Goal: Browse casually: Explore the website without a specific task or goal

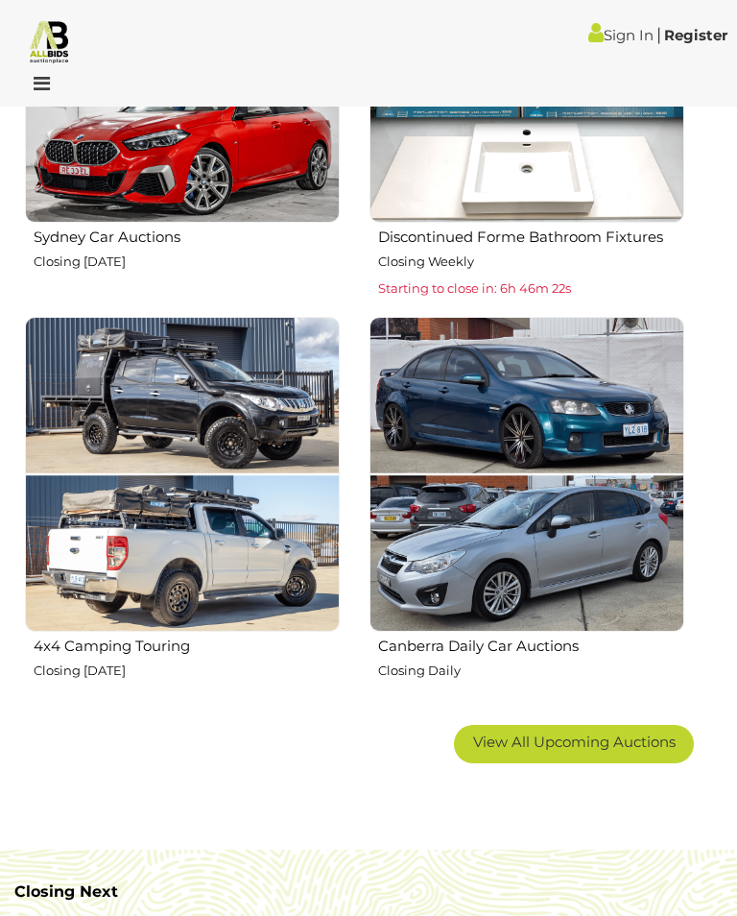
scroll to position [1889, 0]
click at [570, 733] on span "View All Upcoming Auctions" at bounding box center [574, 742] width 203 height 18
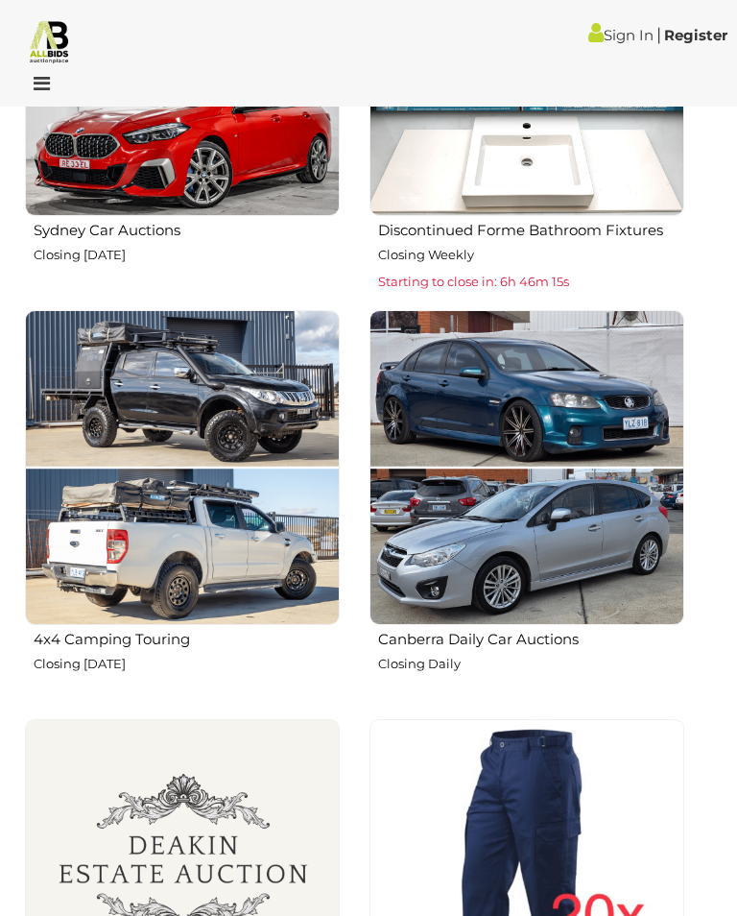
click at [572, 564] on img at bounding box center [527, 468] width 315 height 315
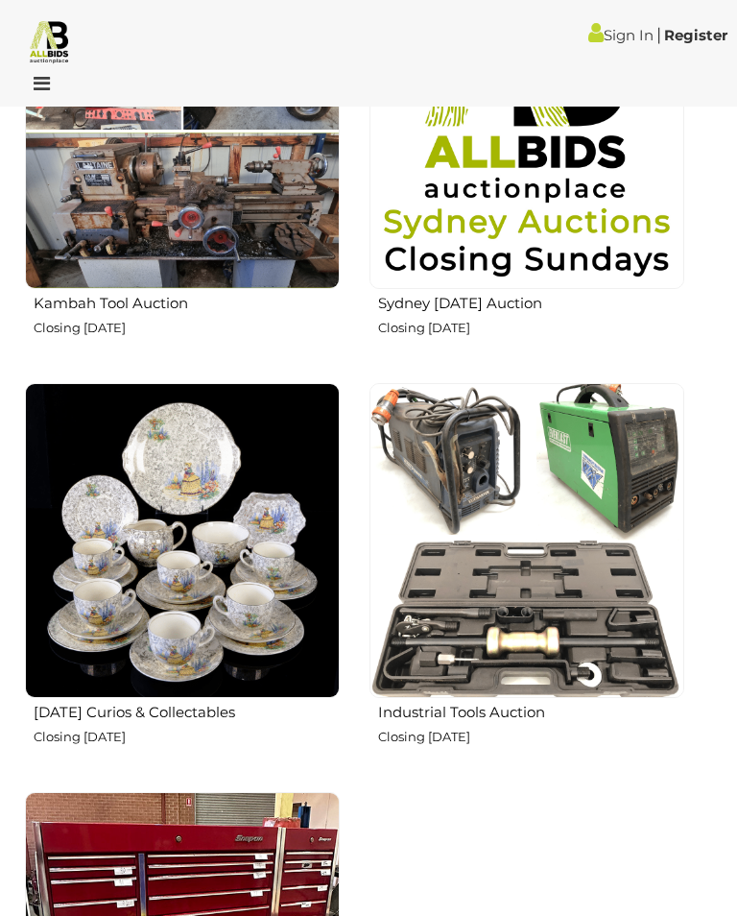
scroll to position [5503, 0]
click at [259, 609] on img at bounding box center [182, 540] width 315 height 315
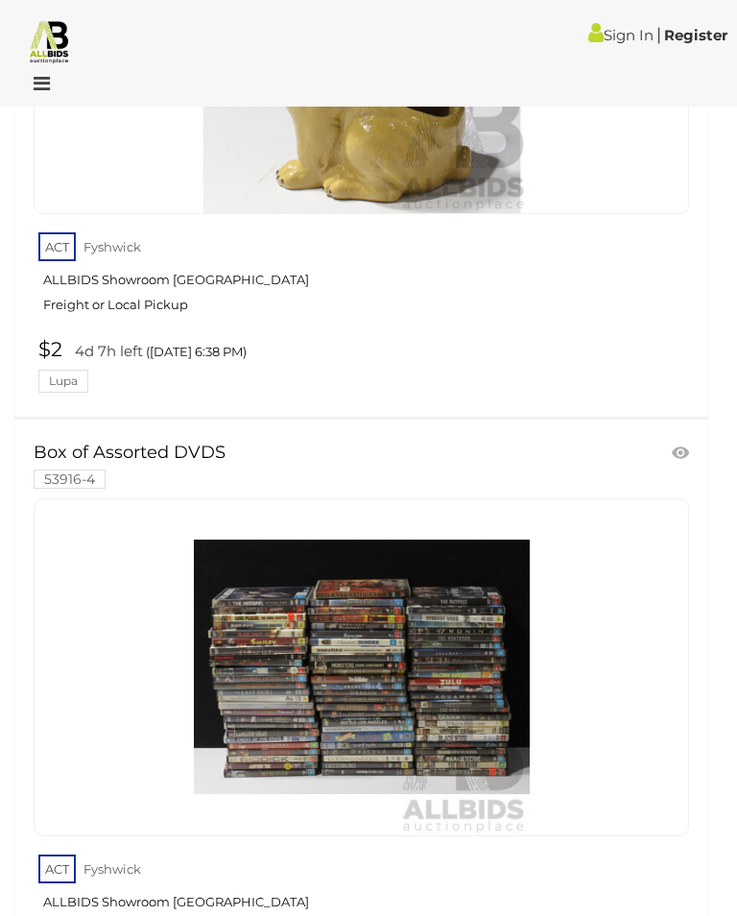
scroll to position [4783, 0]
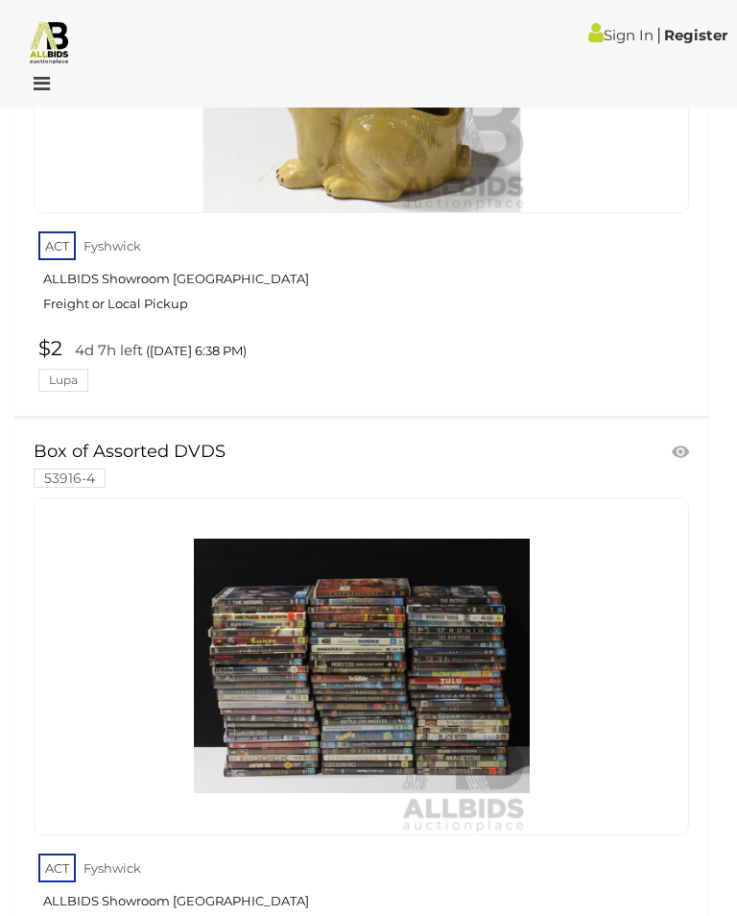
click at [461, 687] on img at bounding box center [362, 666] width 336 height 336
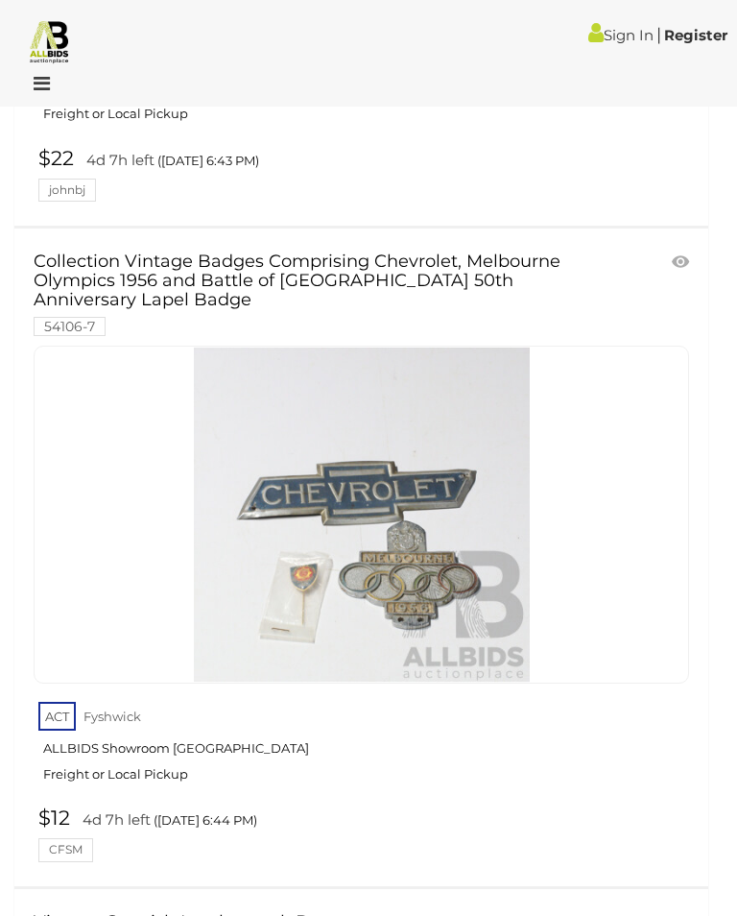
scroll to position [8065, 0]
click at [433, 578] on img at bounding box center [362, 514] width 336 height 336
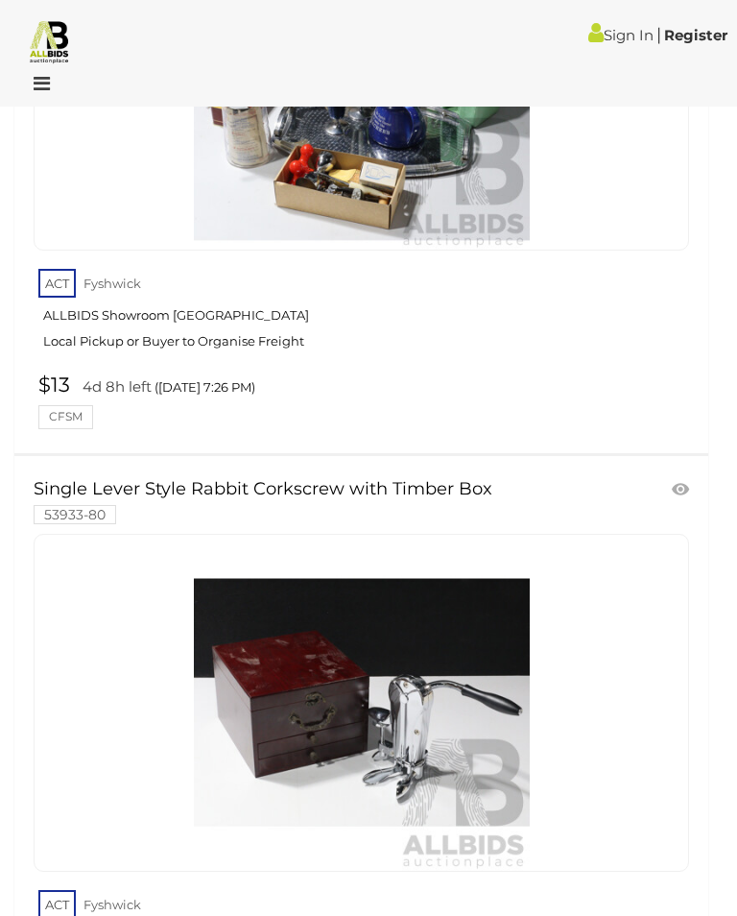
scroll to position [30113, 0]
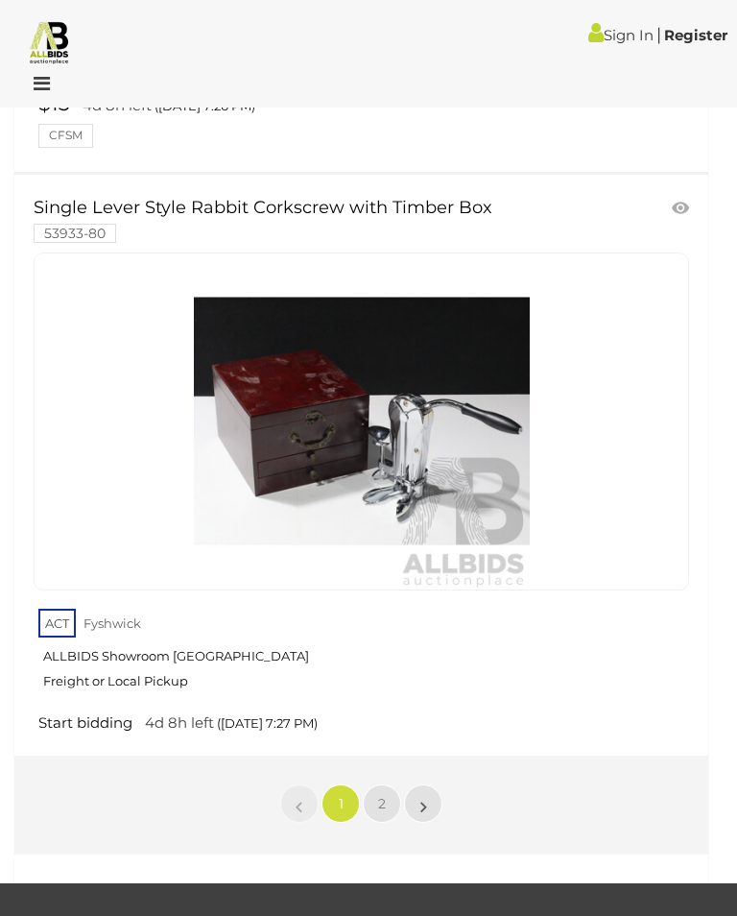
click at [384, 795] on span "2" at bounding box center [382, 803] width 8 height 17
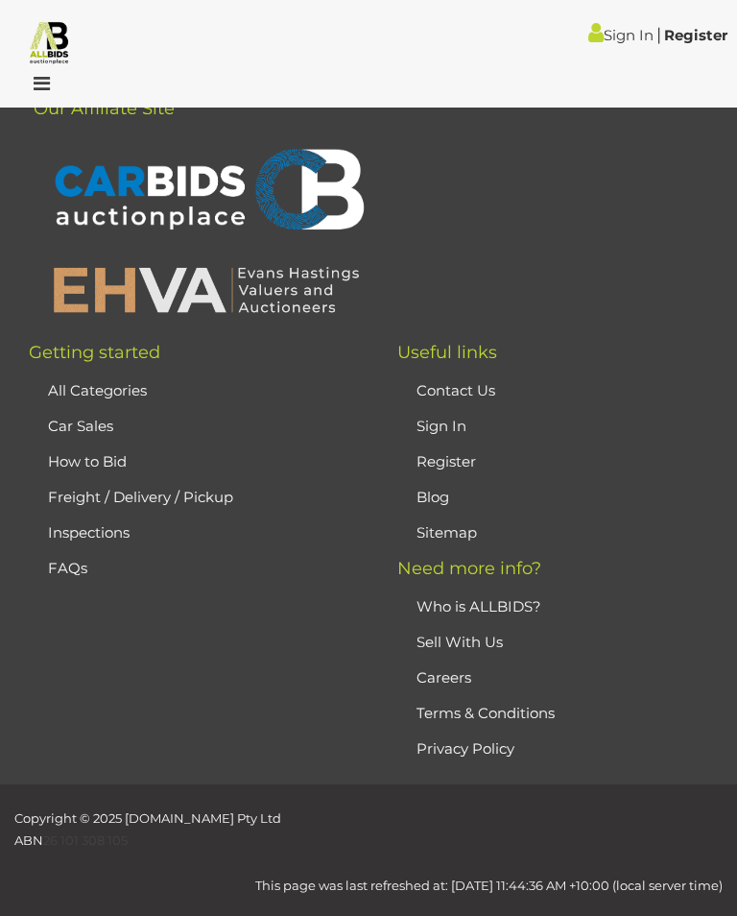
scroll to position [69, 0]
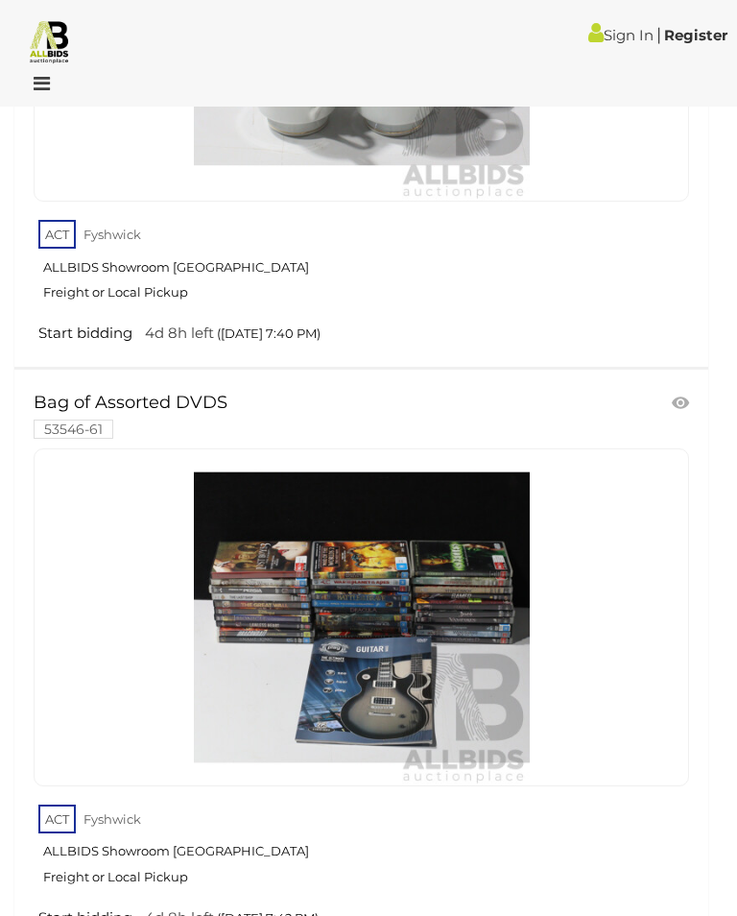
scroll to position [4230, 0]
click at [452, 673] on img at bounding box center [362, 616] width 336 height 336
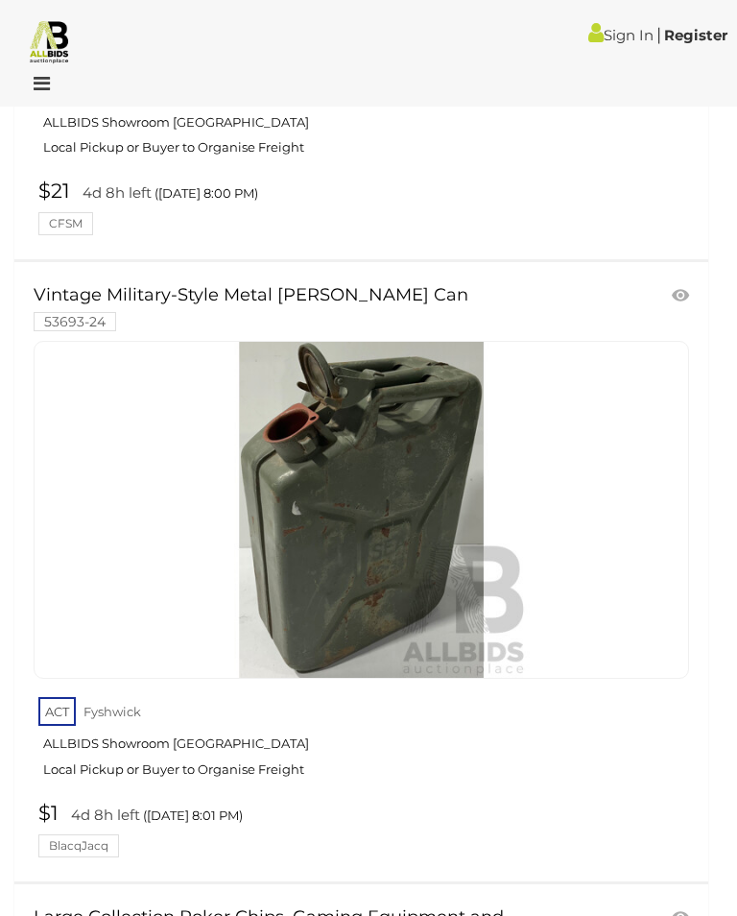
scroll to position [12459, 0]
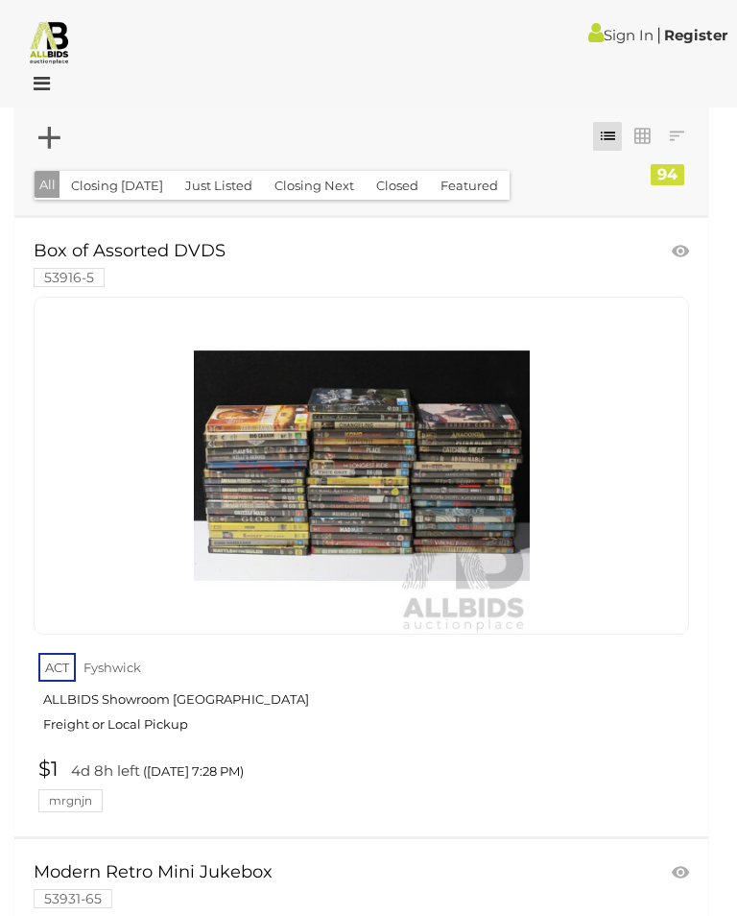
scroll to position [45, 0]
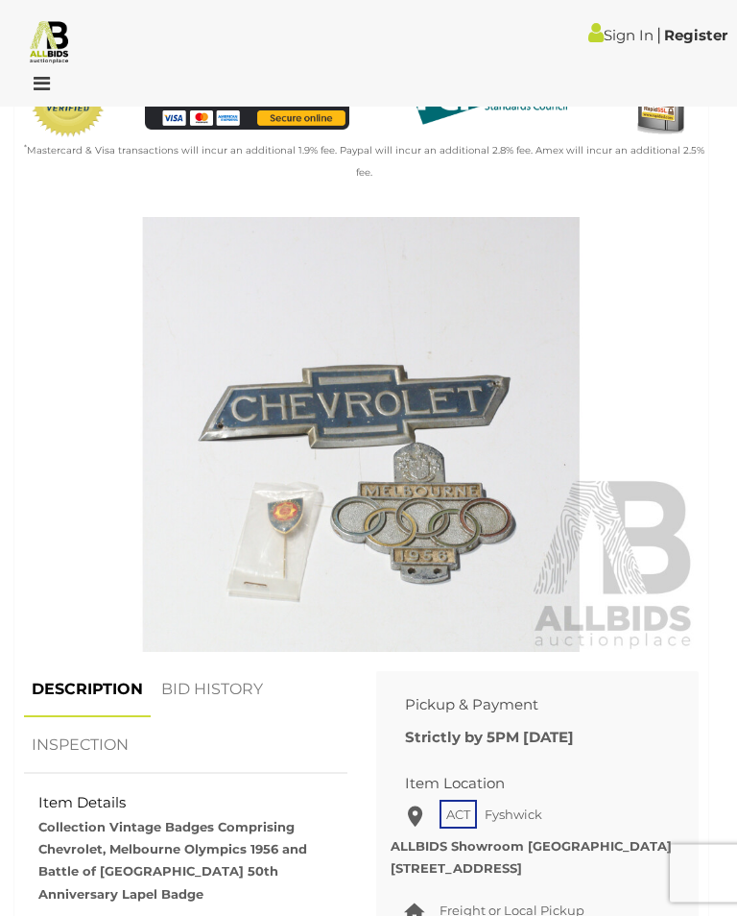
click at [489, 548] on img at bounding box center [361, 435] width 675 height 435
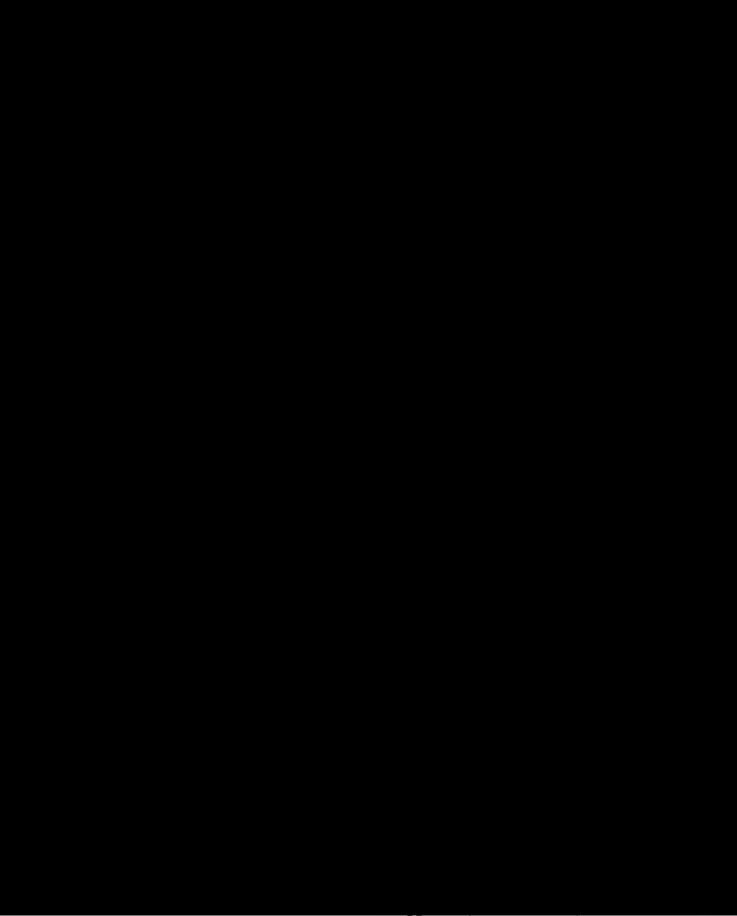
scroll to position [715, 0]
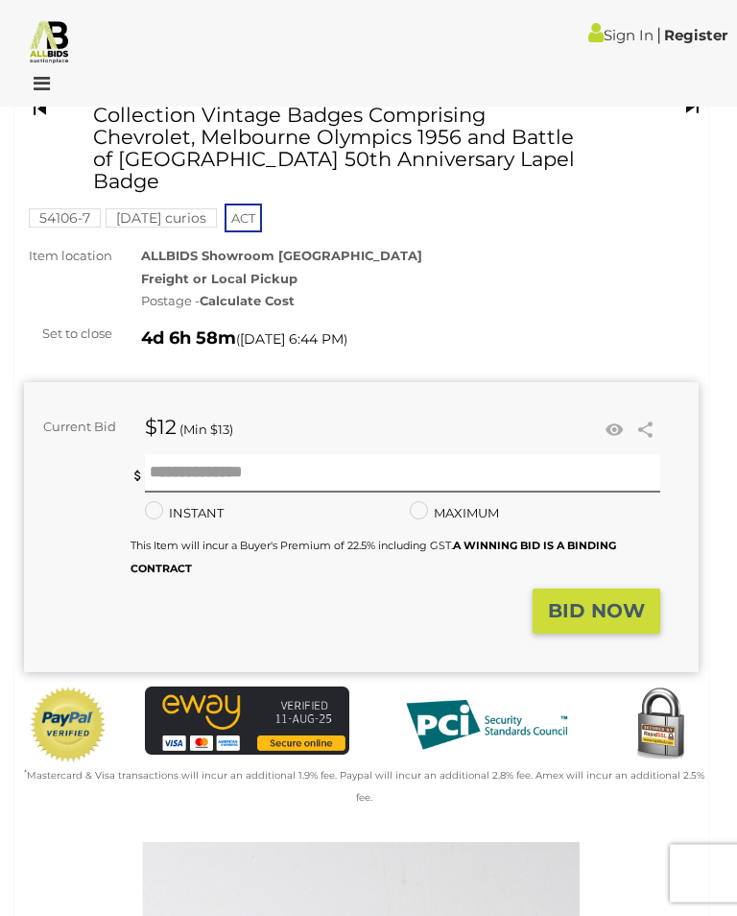
scroll to position [60, 0]
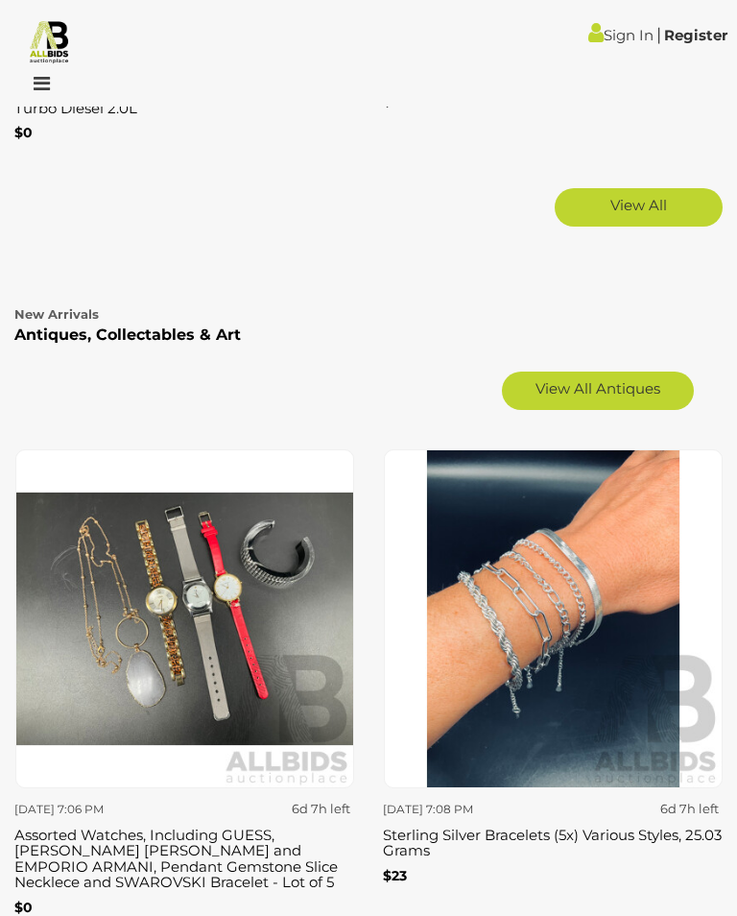
scroll to position [4968, 0]
click at [613, 377] on link "View All Antiques" at bounding box center [598, 391] width 192 height 38
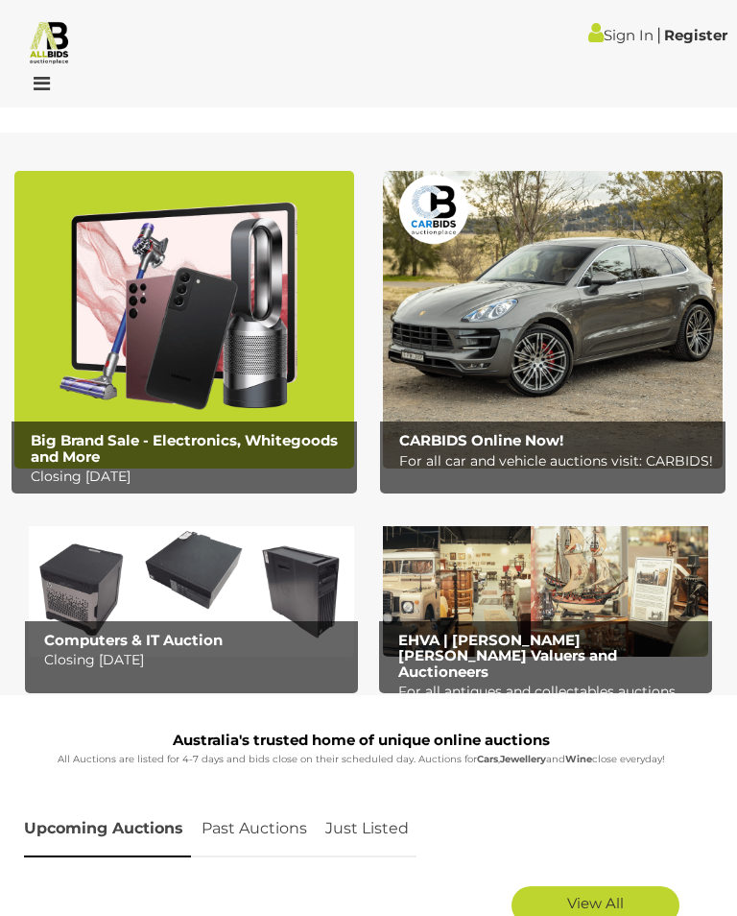
scroll to position [4999, 0]
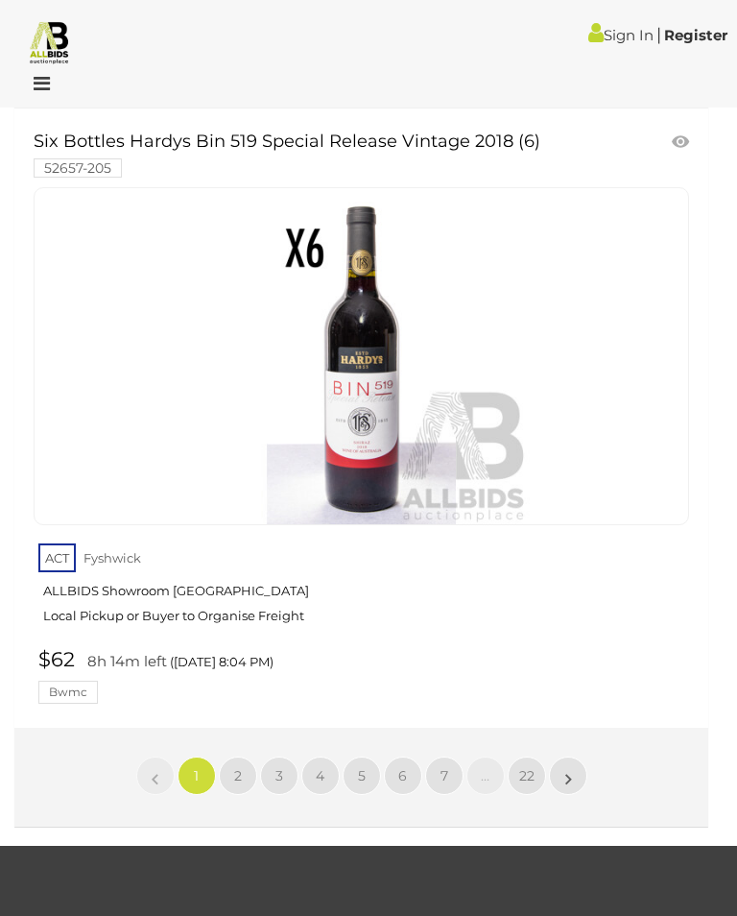
click at [242, 757] on link "2" at bounding box center [238, 776] width 38 height 38
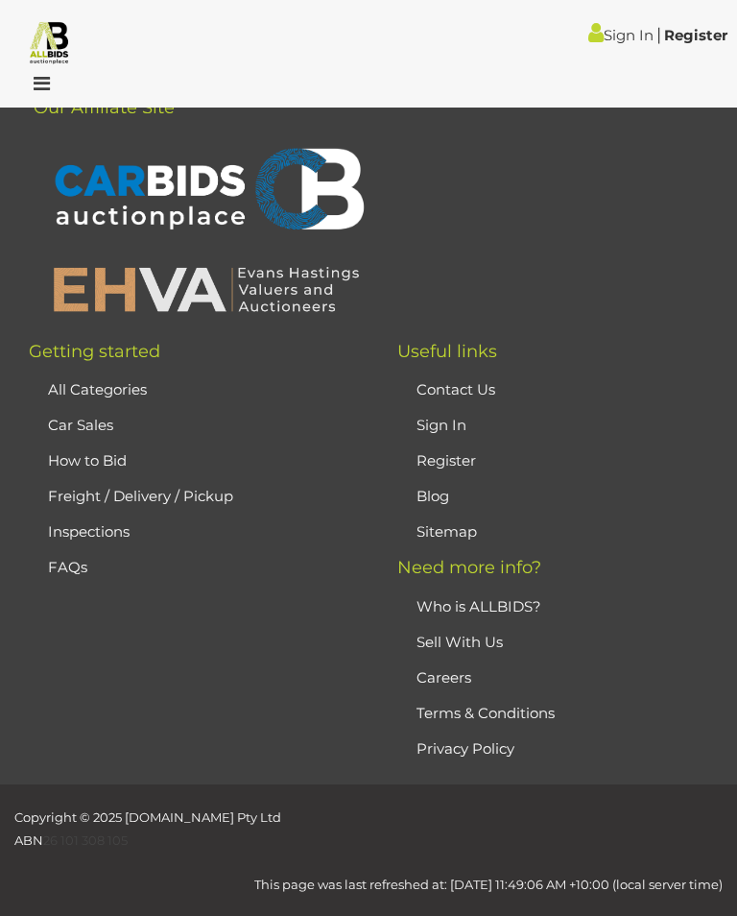
scroll to position [462, 0]
